Goal: Complete application form

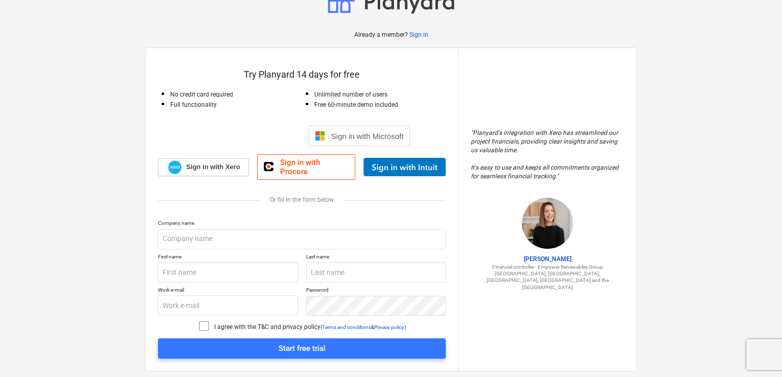
scroll to position [47, 0]
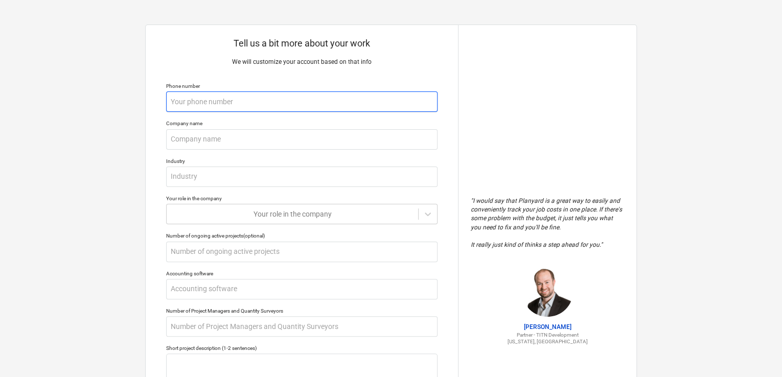
click at [190, 109] on input "text" at bounding box center [302, 102] width 272 height 20
click at [195, 104] on input "text" at bounding box center [302, 102] width 272 height 20
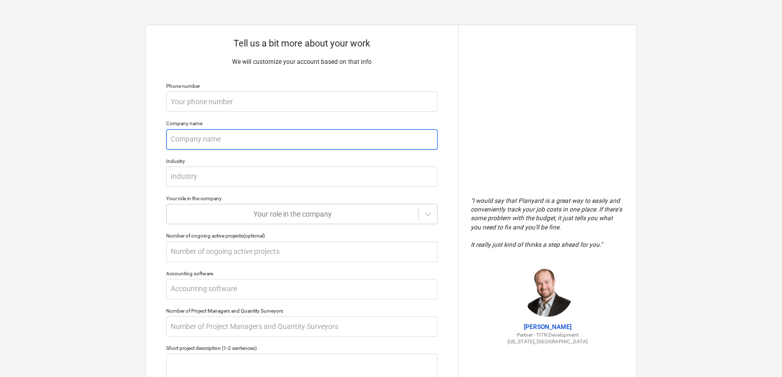
click at [201, 138] on input "text" at bounding box center [302, 139] width 272 height 20
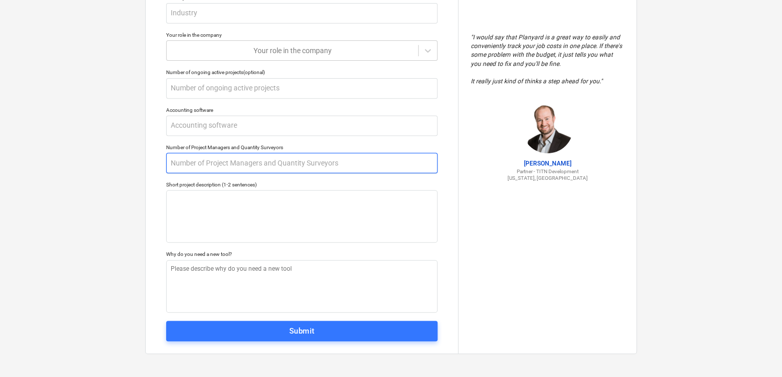
scroll to position [164, 0]
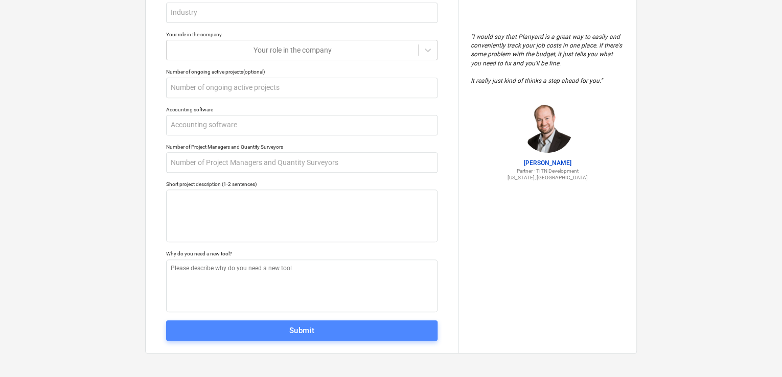
click at [201, 324] on span "Submit" at bounding box center [301, 330] width 249 height 13
type textarea "x"
